Goal: Check status: Check status

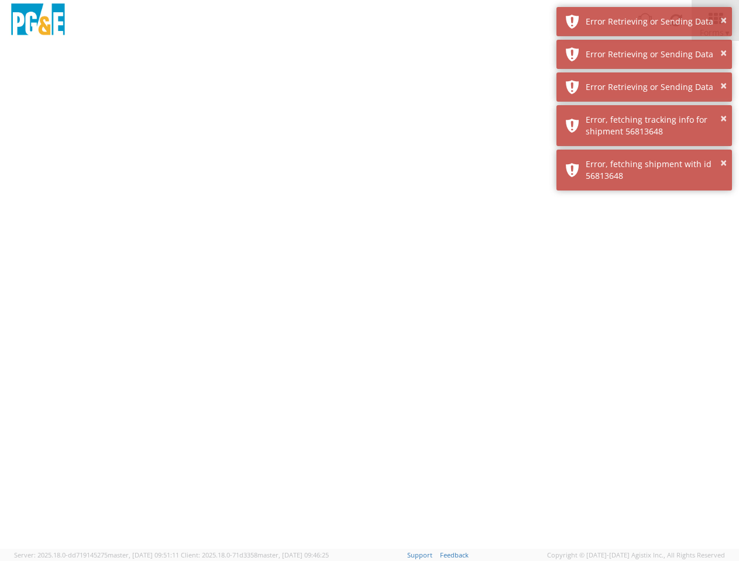
click at [369, 301] on div at bounding box center [369, 295] width 739 height 508
click at [38, 20] on img at bounding box center [38, 21] width 58 height 35
click at [644, 22] on div "Error Retrieving or Sending Data" at bounding box center [653, 22] width 137 height 12
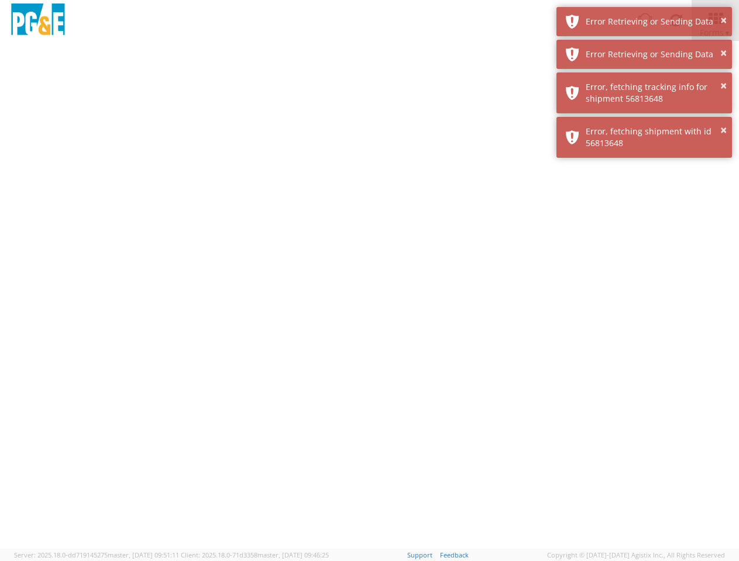
click at [644, 54] on div "Error Retrieving or Sending Data" at bounding box center [653, 55] width 137 height 12
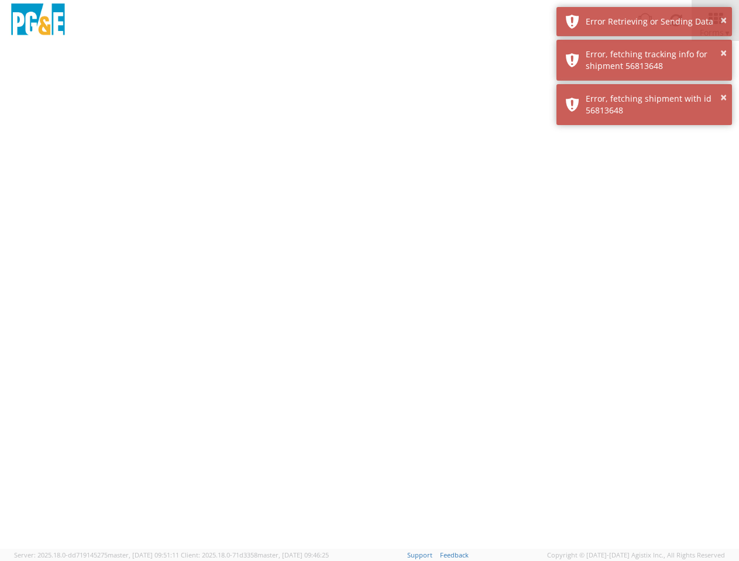
click at [644, 87] on div "× Error, fetching shipment with id 56813648" at bounding box center [643, 104] width 175 height 41
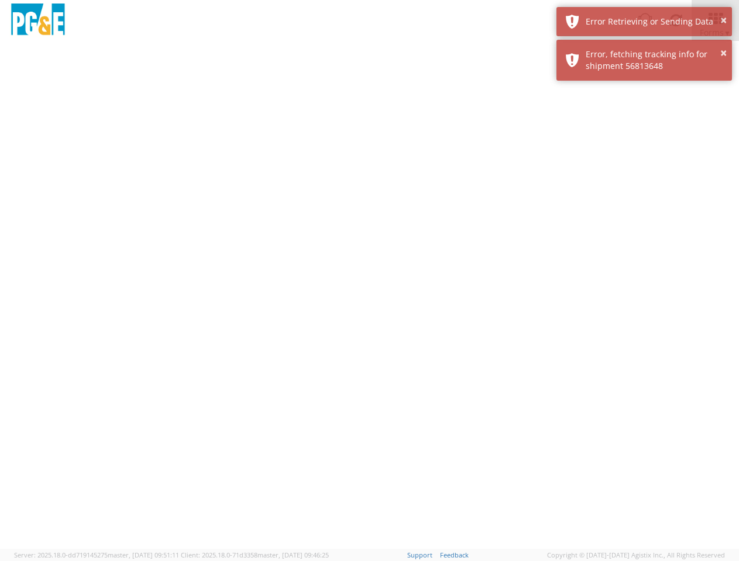
click at [644, 126] on div at bounding box center [369, 295] width 739 height 508
click at [644, 170] on div at bounding box center [369, 295] width 739 height 508
